Goal: Task Accomplishment & Management: Use online tool/utility

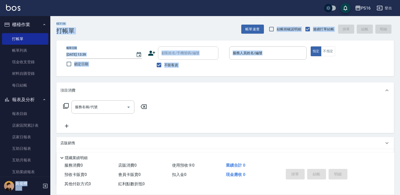
drag, startPoint x: 51, startPoint y: 79, endPoint x: 48, endPoint y: 83, distance: 5.2
click at [50, 88] on div "PS16 登出 櫃檯作業 打帳單 帳單列表 現金收支登錄 材料自購登錄 每日結帳 報表及分析 報表目錄 店家區間累計表 店家日報表 互助日報表 互助月報表 互…" at bounding box center [200, 117] width 400 height 234
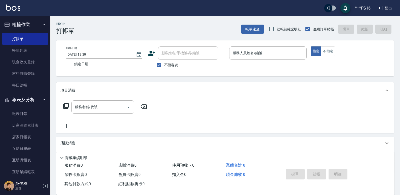
drag, startPoint x: 48, startPoint y: 83, endPoint x: 47, endPoint y: 100, distance: 17.4
click at [47, 100] on nav "櫃檯作業 打帳單 帳單列表 現金收支登錄 材料自購登錄 每日結帳 報表及分析 報表目錄 店家區間累計表 店家日報表 互助日報表 互助月報表 互助業績報表 設計…" at bounding box center [25, 96] width 50 height 161
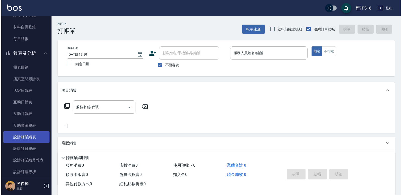
scroll to position [62, 0]
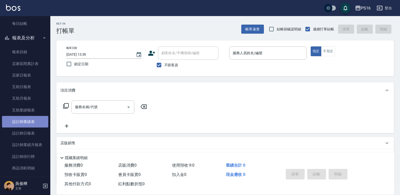
click at [37, 120] on link "設計師業績表" at bounding box center [25, 122] width 46 height 12
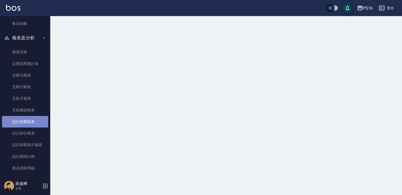
click at [37, 120] on link "設計師業績表" at bounding box center [25, 122] width 46 height 12
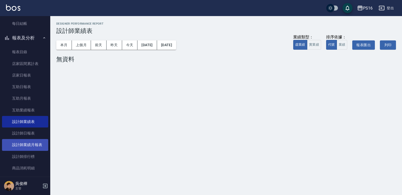
drag, startPoint x: 27, startPoint y: 143, endPoint x: 24, endPoint y: 145, distance: 2.8
click at [26, 144] on link "設計師業績月報表" at bounding box center [25, 145] width 46 height 12
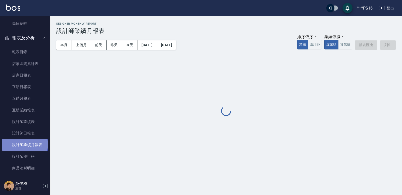
click at [24, 145] on link "設計師業績月報表" at bounding box center [25, 145] width 46 height 12
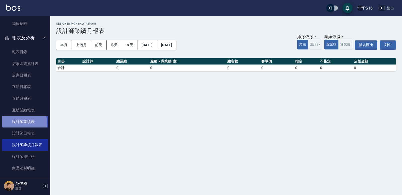
click at [24, 123] on link "設計師業績表" at bounding box center [25, 122] width 46 height 12
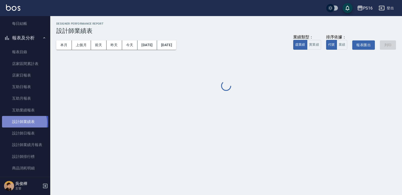
click at [24, 124] on link "設計師業績表" at bounding box center [25, 122] width 46 height 12
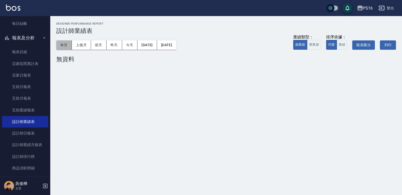
click at [64, 44] on button "本月" at bounding box center [64, 44] width 16 height 9
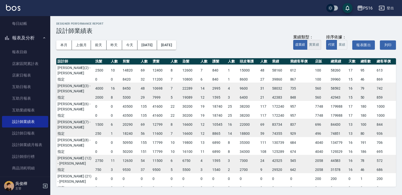
click at [314, 40] on button "實業績" at bounding box center [314, 45] width 14 height 10
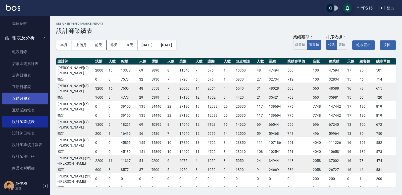
click at [19, 101] on link "互助月報表" at bounding box center [25, 99] width 46 height 12
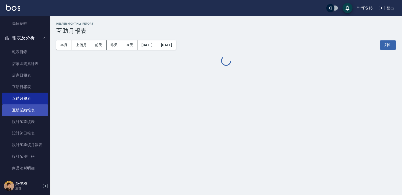
click at [24, 113] on link "互助業績報表" at bounding box center [25, 111] width 46 height 12
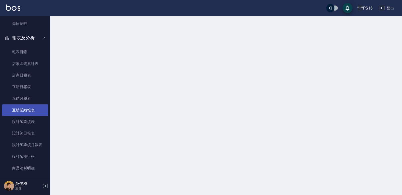
click at [24, 113] on link "互助業績報表" at bounding box center [25, 111] width 46 height 12
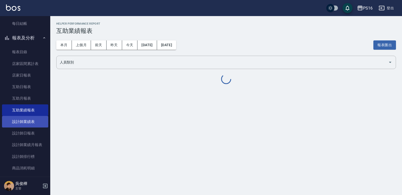
click at [30, 121] on link "設計師業績表" at bounding box center [25, 122] width 46 height 12
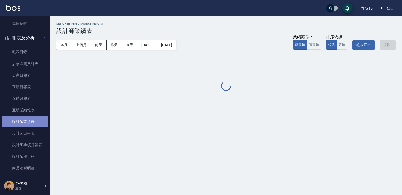
click at [30, 121] on link "設計師業績表" at bounding box center [25, 122] width 46 height 12
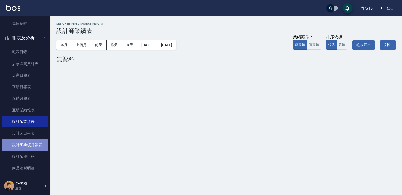
click at [36, 146] on link "設計師業績月報表" at bounding box center [25, 145] width 46 height 12
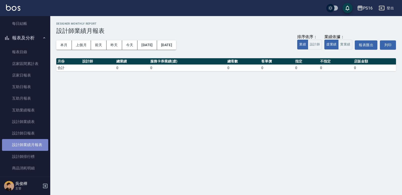
click at [35, 146] on link "設計師業績月報表" at bounding box center [25, 145] width 46 height 12
click at [343, 49] on button "實業績" at bounding box center [345, 45] width 14 height 10
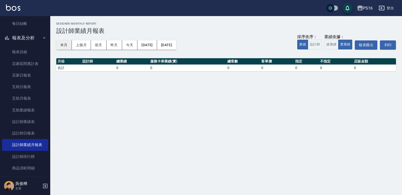
click at [69, 42] on button "本月" at bounding box center [64, 44] width 16 height 9
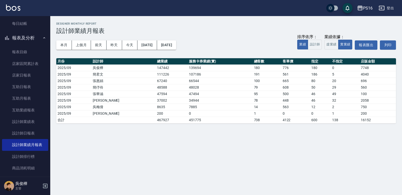
click at [33, 32] on button "報表及分析" at bounding box center [25, 37] width 46 height 13
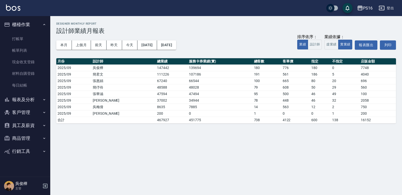
click at [33, 32] on ul "打帳單 帳單列表 現金收支登錄 材料自購登錄 每日結帳" at bounding box center [25, 62] width 46 height 62
click at [29, 33] on link "打帳單" at bounding box center [25, 39] width 46 height 12
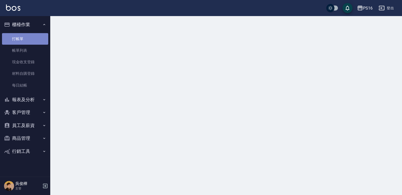
click at [29, 33] on link "打帳單" at bounding box center [25, 39] width 46 height 12
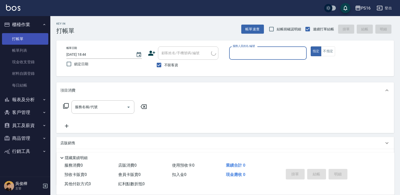
click at [29, 38] on link "打帳單" at bounding box center [25, 39] width 46 height 12
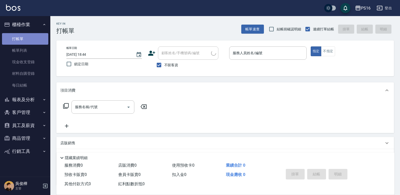
click at [29, 38] on link "打帳單" at bounding box center [25, 39] width 46 height 12
click at [255, 55] on input "服務人員姓名/編號" at bounding box center [267, 53] width 73 height 9
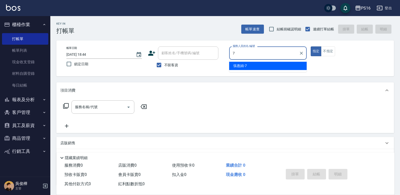
type input "[PERSON_NAME]-7"
type button "true"
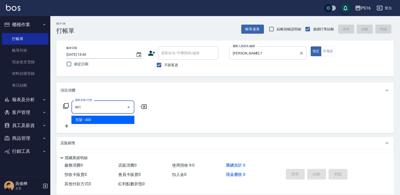
type input "剪髮(401)"
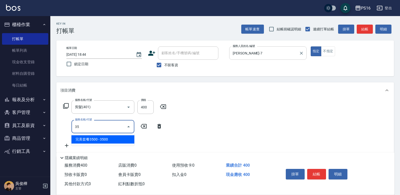
type input "3"
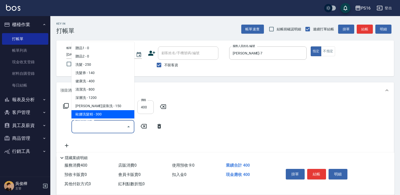
click at [146, 106] on input "400" at bounding box center [145, 108] width 16 height 14
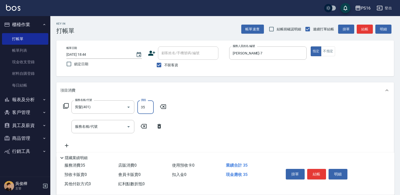
type input "350"
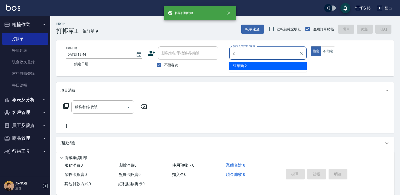
type input "[PERSON_NAME]-2"
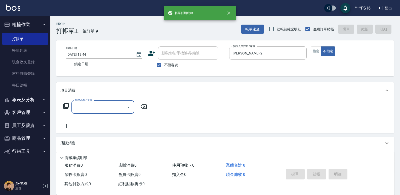
type input "4"
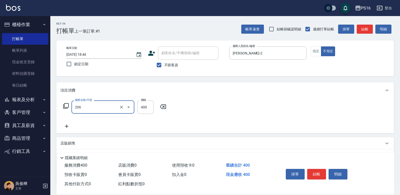
type input "健康洗(206)"
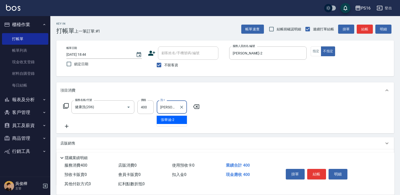
type input "[PERSON_NAME]-2"
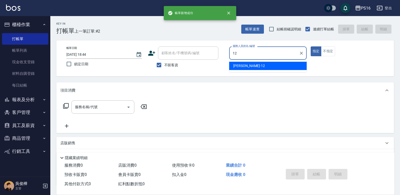
type input "[PERSON_NAME]-12"
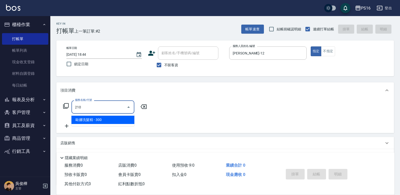
type input "歐娜洗髮精(210)"
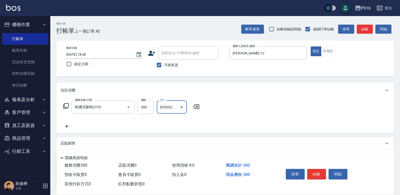
type input "[PERSON_NAME]-21"
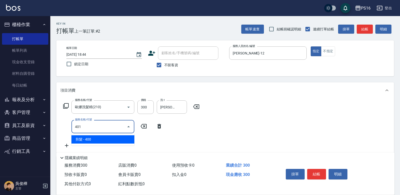
type input "剪髮(401)"
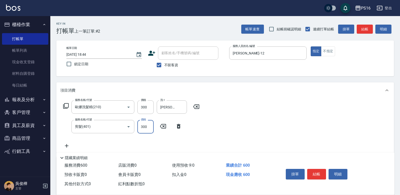
type input "300"
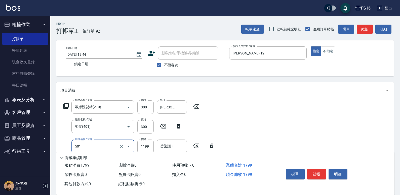
type input "染髮(501)"
type input "1800"
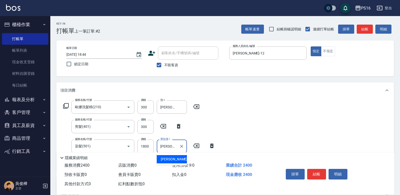
type input "[PERSON_NAME]-21"
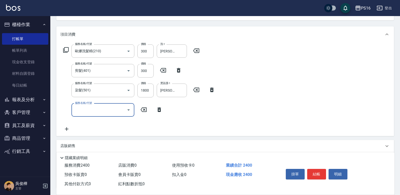
click at [64, 51] on icon at bounding box center [66, 50] width 6 height 6
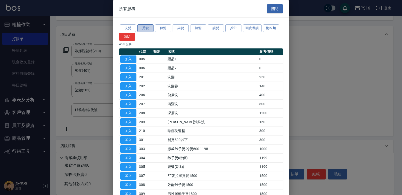
click at [146, 31] on button "燙髮" at bounding box center [145, 28] width 16 height 8
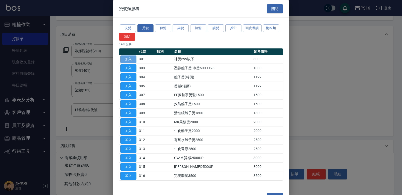
click at [124, 59] on button "加入" at bounding box center [128, 59] width 16 height 8
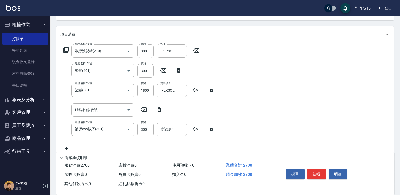
click at [153, 107] on icon at bounding box center [159, 110] width 13 height 6
type input "補燙599以下(301)"
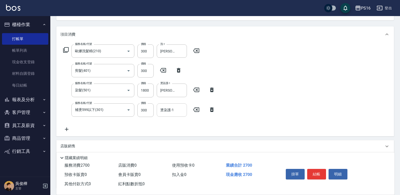
click at [170, 111] on input "燙染護-1" at bounding box center [172, 110] width 26 height 9
type input "[PERSON_NAME]-12"
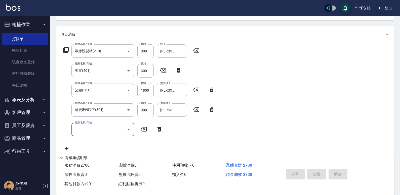
type input "[DATE] 18:45"
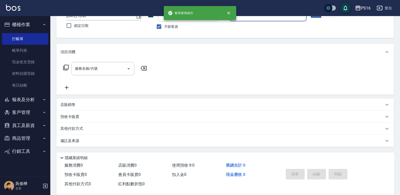
scroll to position [38, 0]
type input "[PERSON_NAME]-7"
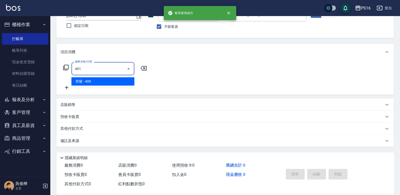
type input "剪髮(401)"
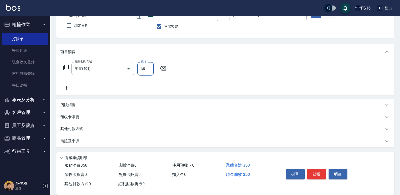
type input "350"
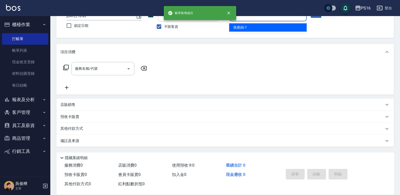
type input "[PERSON_NAME]-7"
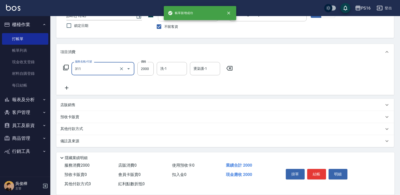
type input "生化離子燙2000(311)"
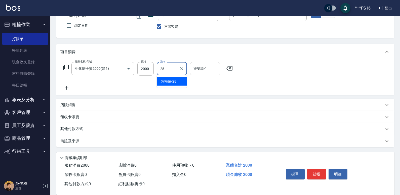
type input "[PERSON_NAME]-28"
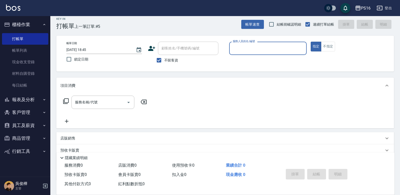
scroll to position [0, 0]
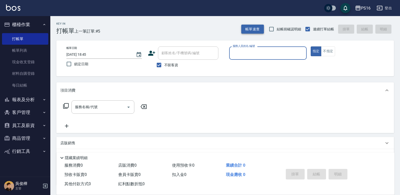
click at [251, 26] on button "帳單速查" at bounding box center [252, 29] width 23 height 9
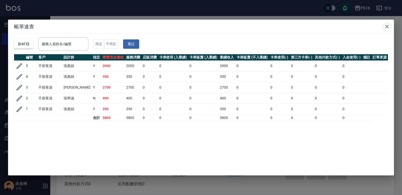
click at [388, 28] on icon "button" at bounding box center [387, 27] width 6 height 6
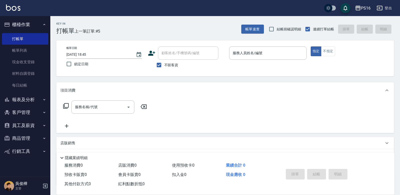
click at [257, 60] on p at bounding box center [267, 62] width 77 height 5
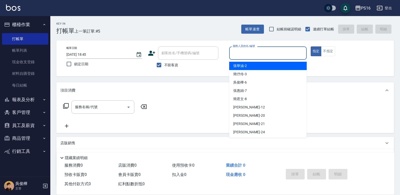
click at [257, 57] on input "服務人員姓名/編號" at bounding box center [267, 53] width 73 height 9
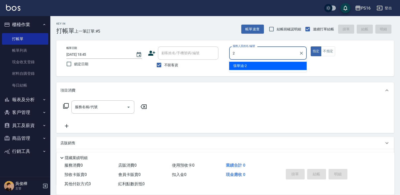
type input "[PERSON_NAME]-2"
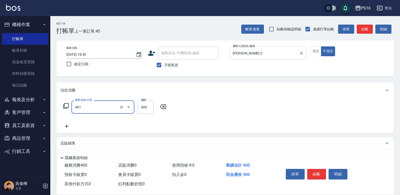
type input "剪髮(401)"
type input "200"
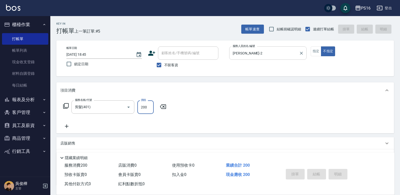
type input "[DATE] 18:46"
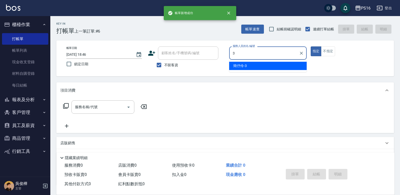
type input "[PERSON_NAME]-3"
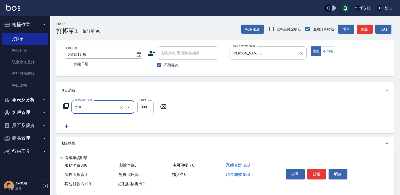
type input "歐娜洗髮精(210)"
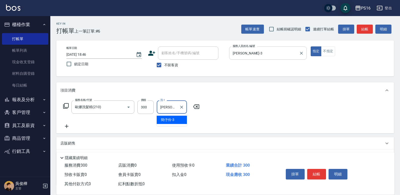
type input "[PERSON_NAME]-3"
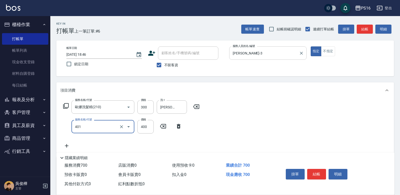
type input "剪髮(401)"
type input "200"
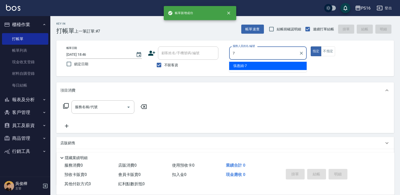
type input "[PERSON_NAME]-7"
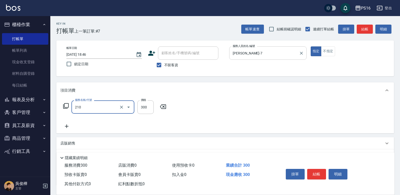
type input "歐娜洗髮精(210)"
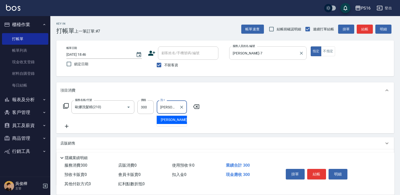
type input "[PERSON_NAME]-21"
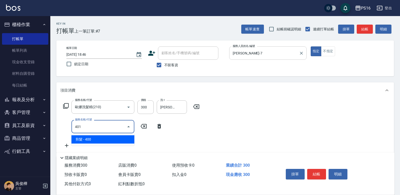
type input "剪髮(401)"
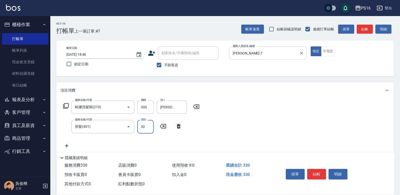
type input "300"
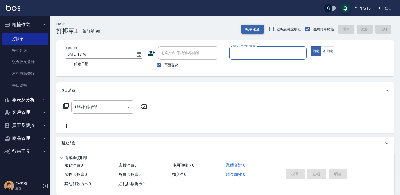
click at [251, 32] on button "帳單速查" at bounding box center [252, 29] width 23 height 9
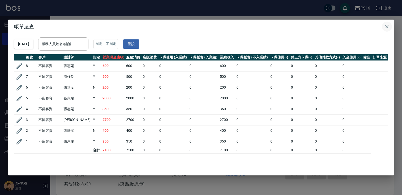
click at [386, 26] on icon "button" at bounding box center [387, 27] width 4 height 4
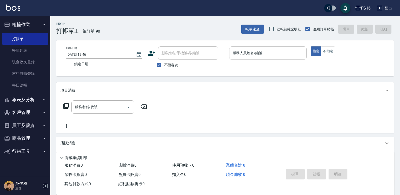
click at [275, 51] on input "服務人員姓名/編號" at bounding box center [267, 53] width 73 height 9
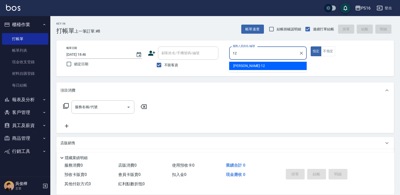
type input "[PERSON_NAME]-12"
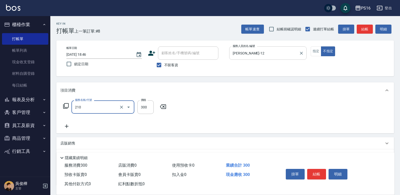
type input "歐娜洗髮精(210)"
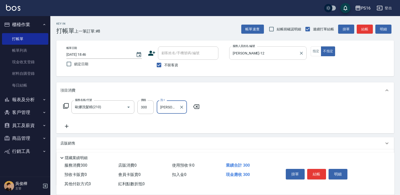
type input "[PERSON_NAME]-21"
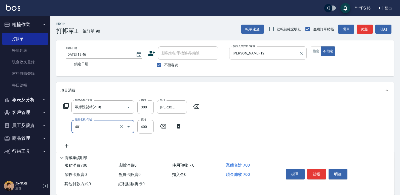
type input "剪髮(401)"
type input "200"
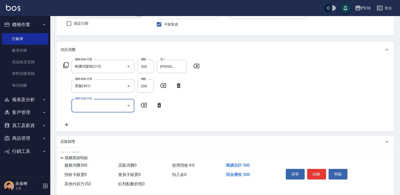
scroll to position [45, 0]
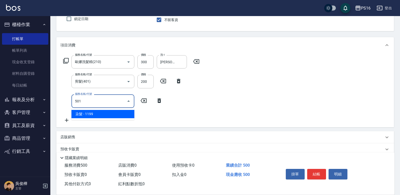
type input "染髮(501)"
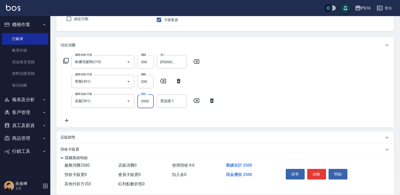
type input "2000"
type input "[PERSON_NAME]-21"
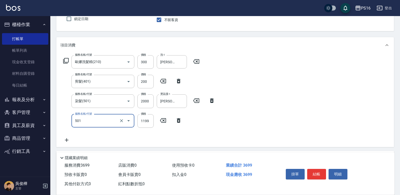
type input "染髮(501)"
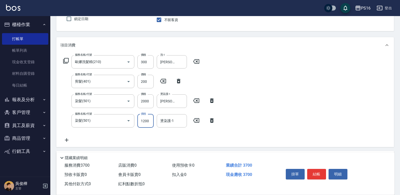
type input "1200"
type input "[PERSON_NAME]-21"
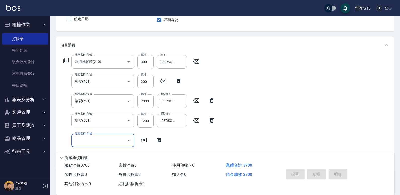
type input "[DATE] 19:24"
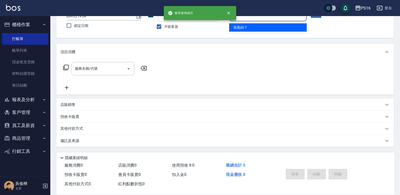
type input "[PERSON_NAME]-7"
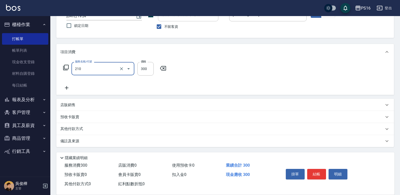
type input "歐娜洗髮精(210)"
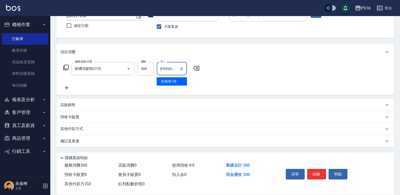
type input "[PERSON_NAME]-28"
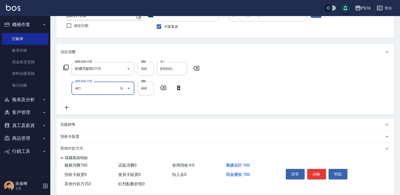
type input "剪髮(401)"
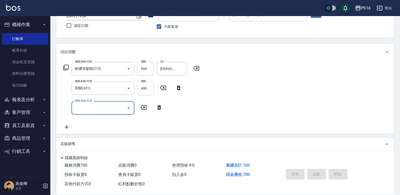
type input "[DATE] 19:25"
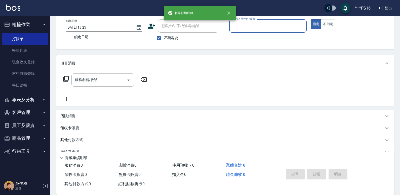
scroll to position [26, 0]
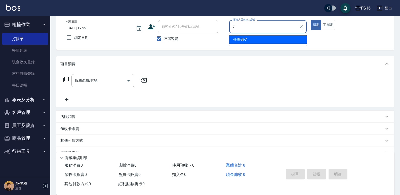
type input "[PERSON_NAME]-7"
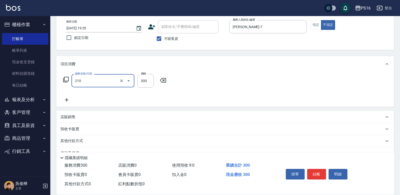
type input "歐娜洗髮精(210)"
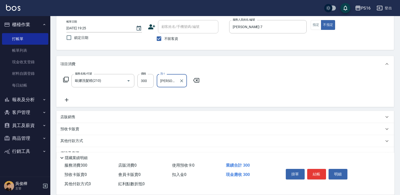
type input "[PERSON_NAME]-28"
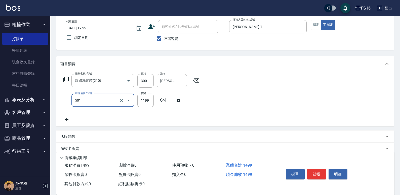
type input "染髮(501)"
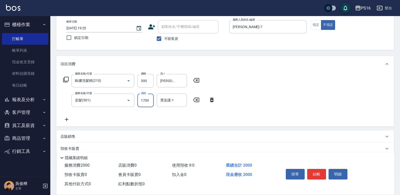
type input "1700"
type input "[PERSON_NAME]-28"
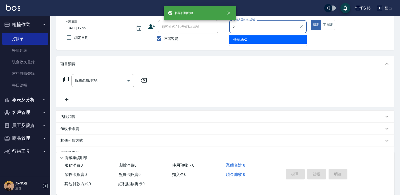
type input "[PERSON_NAME]-2"
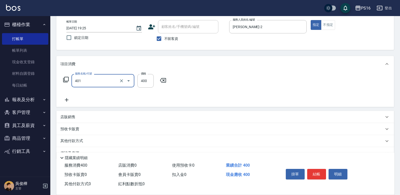
type input "剪髮(401)"
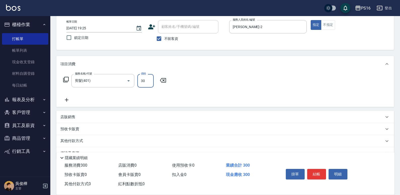
type input "300"
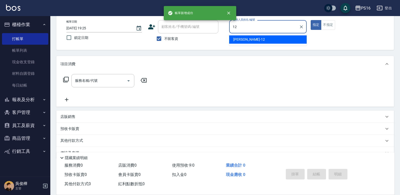
type input "[PERSON_NAME]-12"
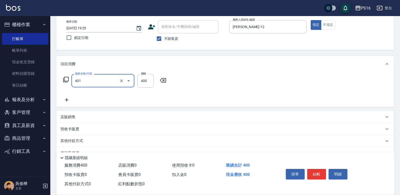
type input "剪髮(401)"
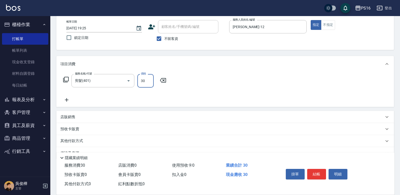
type input "300"
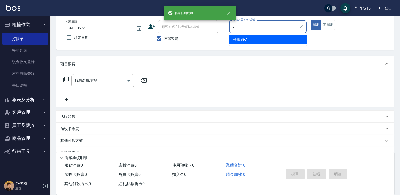
type input "[PERSON_NAME]-7"
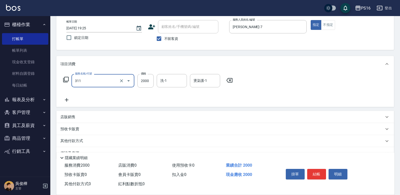
type input "生化離子燙2000(311)"
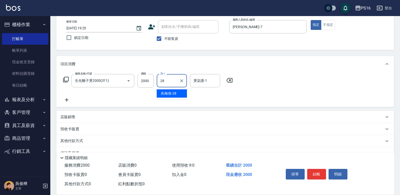
type input "[PERSON_NAME]-28"
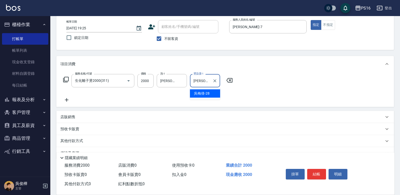
type input "[PERSON_NAME]-28"
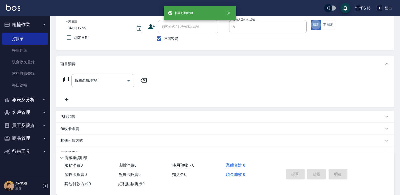
type input "[PERSON_NAME]-8"
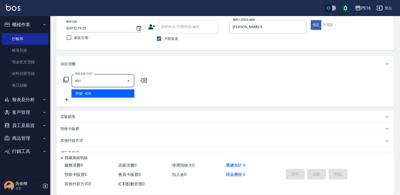
type input "剪髮(401)"
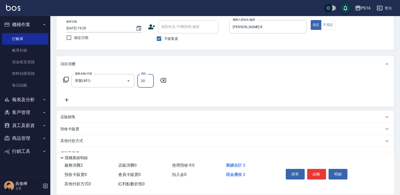
type input "200"
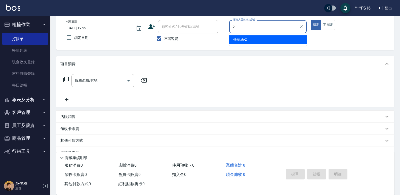
type input "[PERSON_NAME]-2"
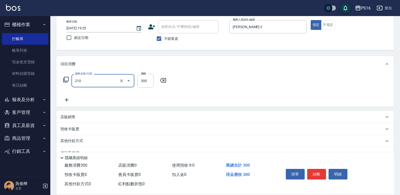
type input "歐娜洗髮精(210)"
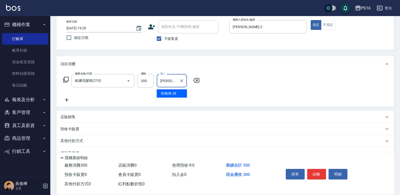
type input "[PERSON_NAME]-28"
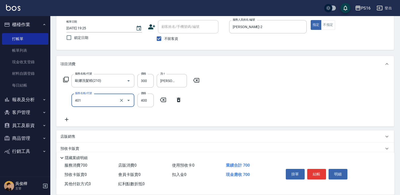
type input "剪髮(401)"
type input "300"
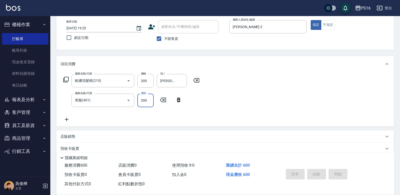
type input "[DATE] 19:26"
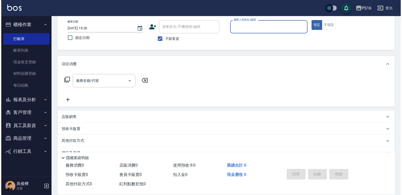
scroll to position [0, 0]
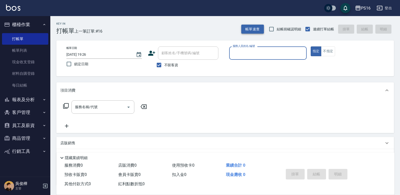
click at [253, 26] on button "帳單速查" at bounding box center [252, 29] width 23 height 9
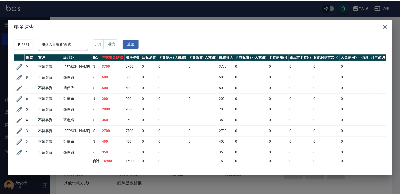
scroll to position [68, 0]
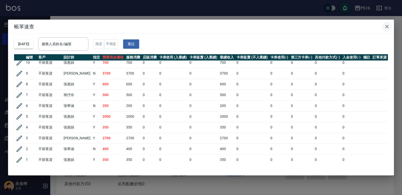
click at [388, 26] on icon "button" at bounding box center [387, 27] width 6 height 6
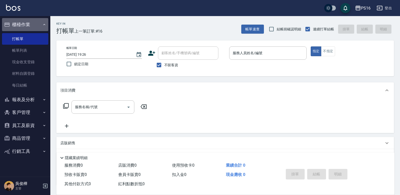
click at [31, 21] on button "櫃檯作業" at bounding box center [25, 24] width 46 height 13
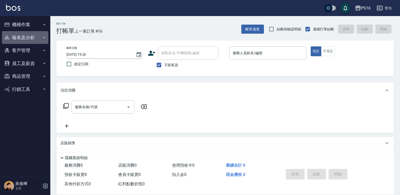
click at [32, 33] on button "報表及分析" at bounding box center [25, 37] width 46 height 13
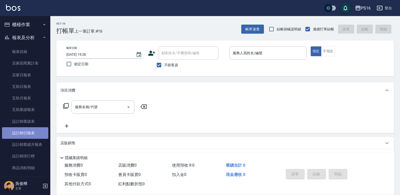
click at [32, 135] on link "設計師日報表" at bounding box center [25, 133] width 46 height 12
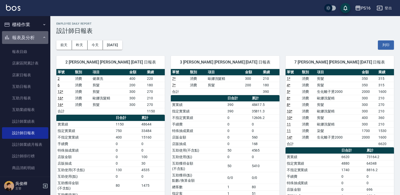
click at [36, 35] on button "報表及分析" at bounding box center [25, 37] width 46 height 13
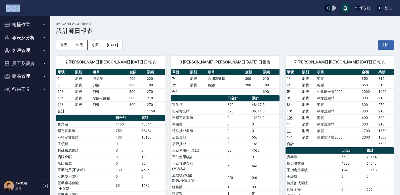
click at [42, 22] on button "櫃檯作業" at bounding box center [25, 24] width 46 height 13
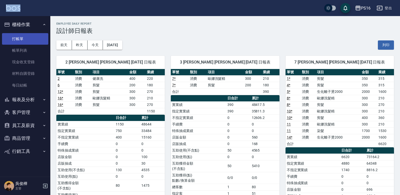
click at [32, 41] on link "打帳單" at bounding box center [25, 39] width 46 height 12
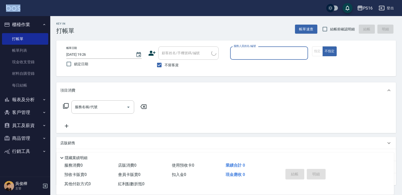
click at [45, 26] on icon "button" at bounding box center [44, 25] width 4 height 4
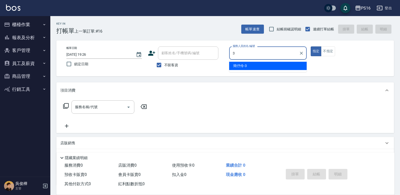
type input "[PERSON_NAME]-3"
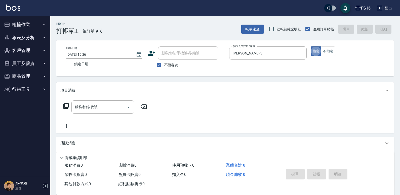
type button "true"
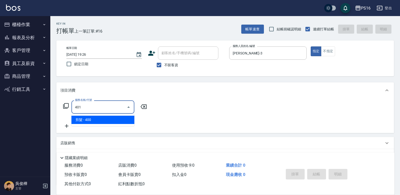
type input "剪髮(401)"
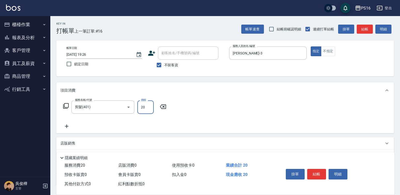
type input "200"
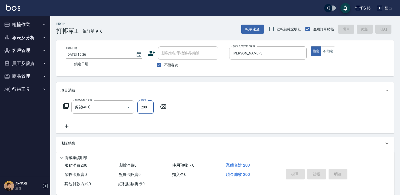
type input "[DATE] 19:47"
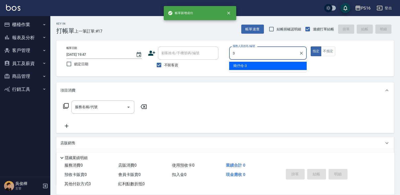
type input "[PERSON_NAME]-3"
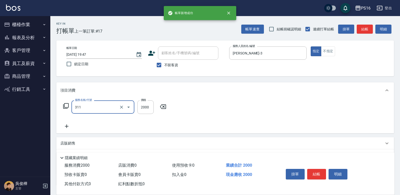
type input "生化離子燙2000(311)"
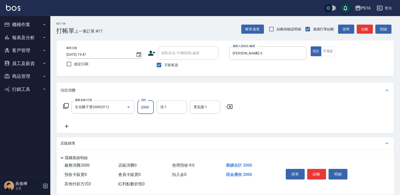
click at [148, 108] on input "2000" at bounding box center [145, 108] width 16 height 14
type input "1700"
type input "[PERSON_NAME]-3"
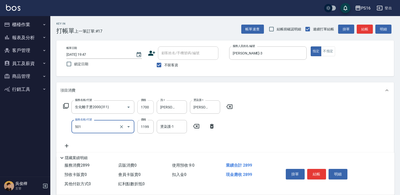
type input "染髮(501)"
type input "1200"
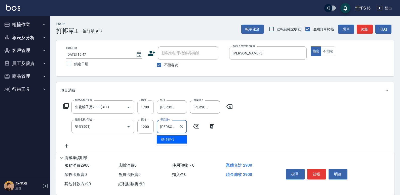
type input "[PERSON_NAME]-3"
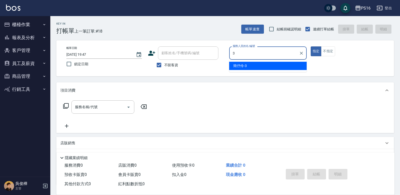
type input "[PERSON_NAME]-3"
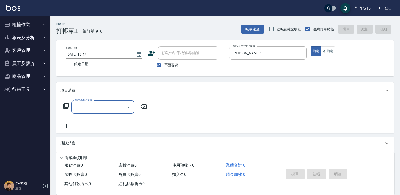
click at [336, 54] on div "指定 不指定" at bounding box center [348, 51] width 77 height 10
click at [329, 52] on button "不指定" at bounding box center [328, 51] width 14 height 10
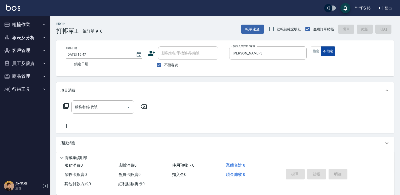
type button "false"
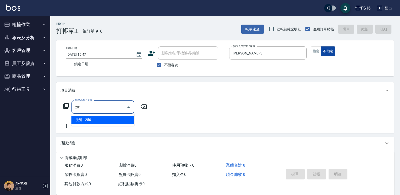
type input "洗髮(201)"
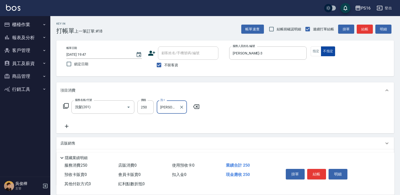
type input "[PERSON_NAME]-21"
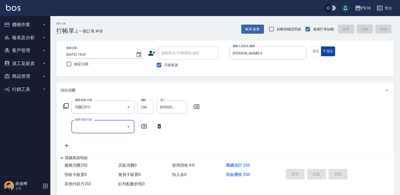
type input "2"
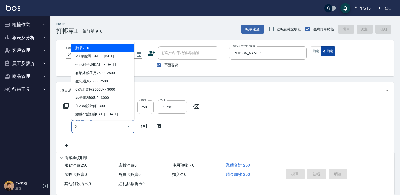
type input "[DATE] 19:58"
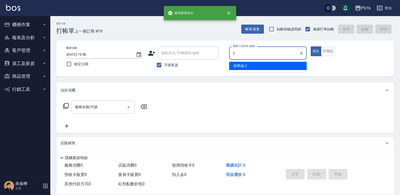
type input "[PERSON_NAME]-2"
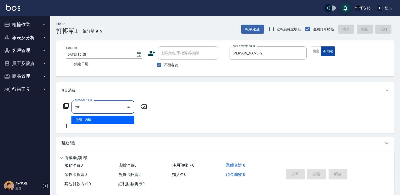
type input "洗髮(201)"
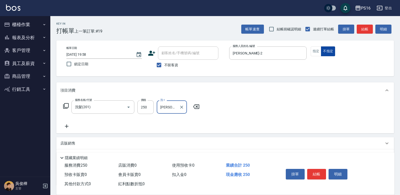
type input "[PERSON_NAME]-2"
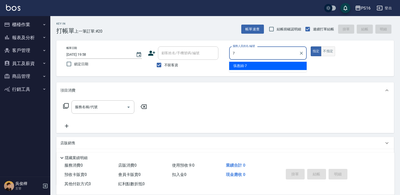
type input "[PERSON_NAME]-7"
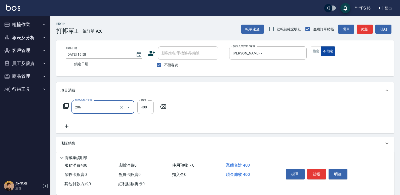
type input "健康洗(206)"
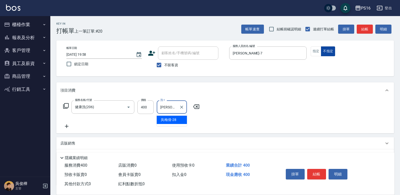
type input "[PERSON_NAME]-28"
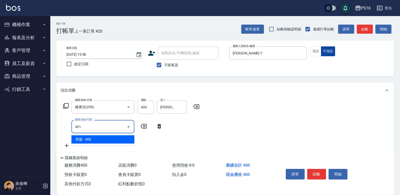
type input "剪髮(401)"
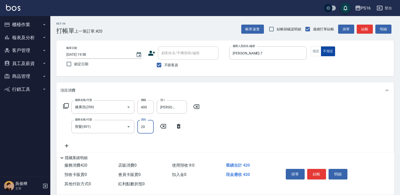
type input "200"
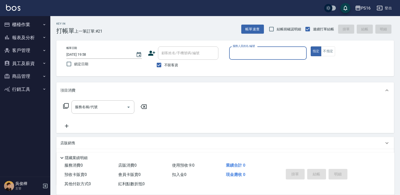
click at [250, 57] on input "服務人員姓名/編號" at bounding box center [267, 53] width 73 height 9
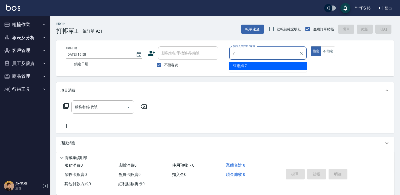
type input "[PERSON_NAME]-7"
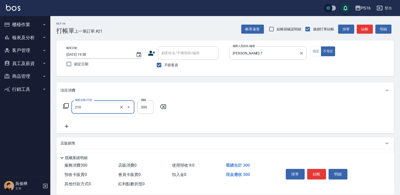
type input "歐娜洗髮精(210)"
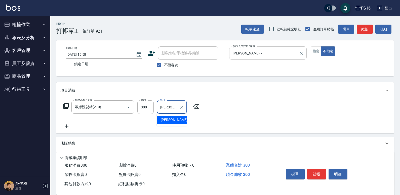
type input "[PERSON_NAME]-21"
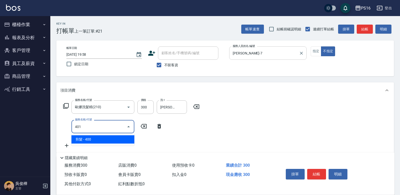
type input "剪髮(401)"
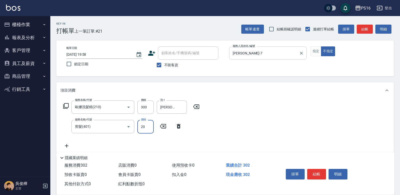
type input "200"
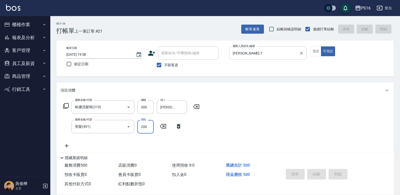
type input "[DATE] 20:11"
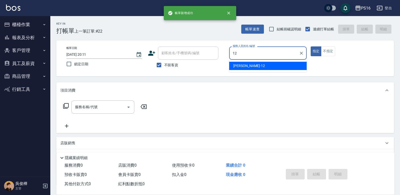
type input "[PERSON_NAME]-12"
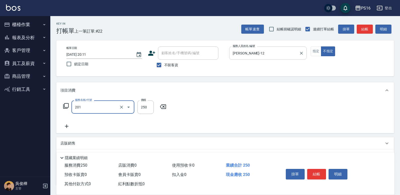
type input "洗髮(201)"
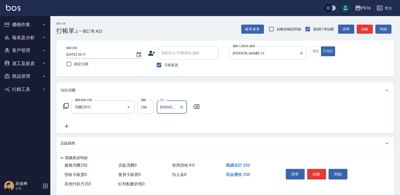
type input "[PERSON_NAME]-12"
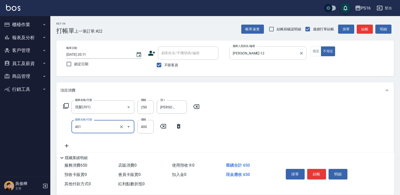
type input "剪髮(401)"
type input "200"
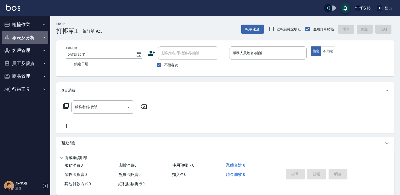
click at [26, 34] on button "報表及分析" at bounding box center [25, 37] width 46 height 13
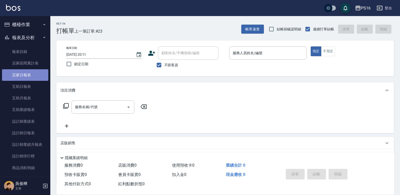
click at [31, 72] on link "店家日報表" at bounding box center [25, 75] width 46 height 12
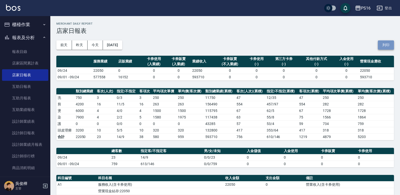
click at [386, 43] on button "列印" at bounding box center [386, 44] width 16 height 9
click at [30, 90] on link "互助日報表" at bounding box center [25, 87] width 46 height 12
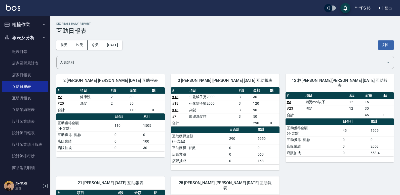
drag, startPoint x: 373, startPoint y: 45, endPoint x: 378, endPoint y: 45, distance: 5.3
click at [375, 45] on div "[DATE] [DATE] [DATE] [DATE] 列印" at bounding box center [224, 44] width 337 height 21
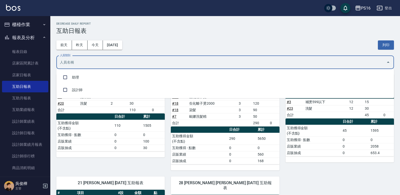
drag, startPoint x: 371, startPoint y: 60, endPoint x: 367, endPoint y: 66, distance: 6.3
click at [371, 61] on input "人員類別" at bounding box center [221, 62] width 325 height 9
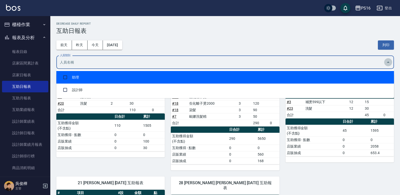
click at [390, 64] on icon "Close" at bounding box center [388, 62] width 6 height 6
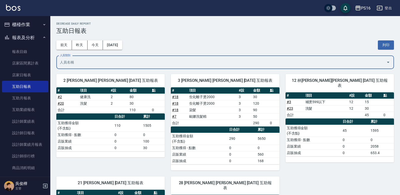
click at [390, 64] on icon "Open" at bounding box center [388, 62] width 6 height 6
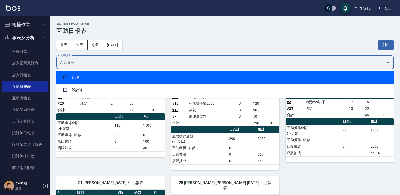
click at [350, 76] on li "助理" at bounding box center [224, 77] width 337 height 13
checkbox input "true"
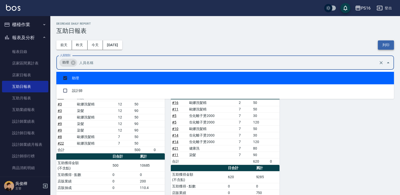
click at [385, 46] on button "列印" at bounding box center [386, 44] width 16 height 9
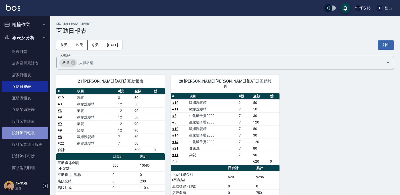
click at [26, 130] on link "設計師日報表" at bounding box center [25, 133] width 46 height 12
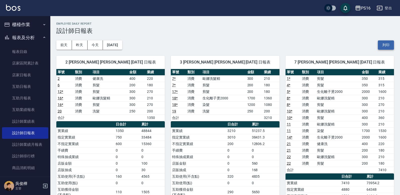
click at [384, 49] on button "列印" at bounding box center [386, 44] width 16 height 9
click at [16, 78] on link "店家日報表" at bounding box center [25, 75] width 46 height 12
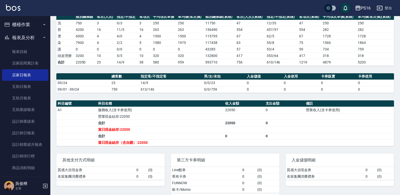
scroll to position [84, 0]
